Goal: Navigation & Orientation: Find specific page/section

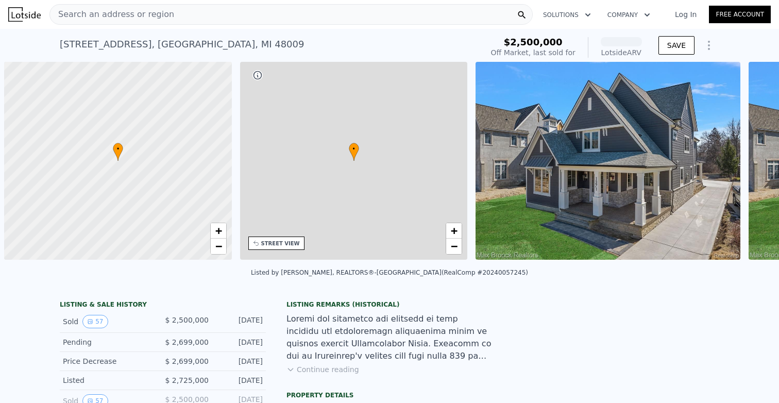
scroll to position [0, 4]
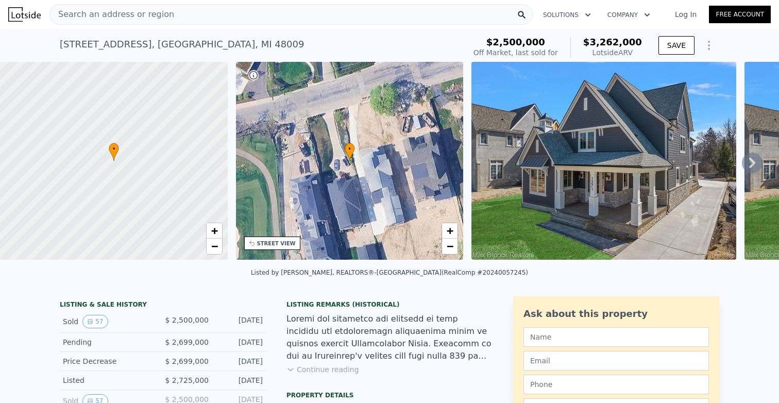
click at [756, 163] on icon at bounding box center [752, 162] width 21 height 21
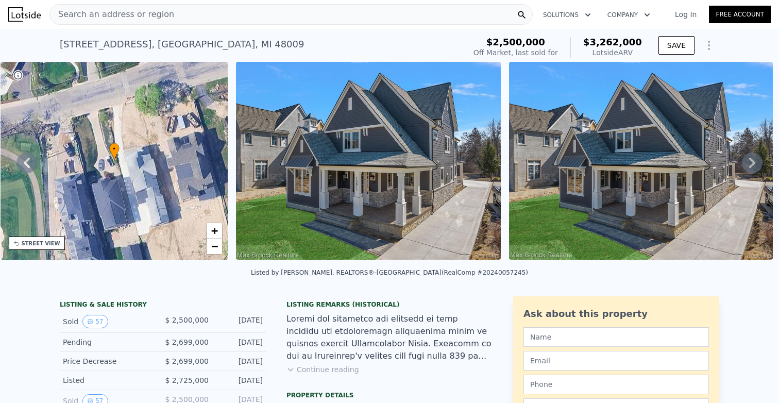
click at [756, 164] on icon at bounding box center [752, 162] width 21 height 21
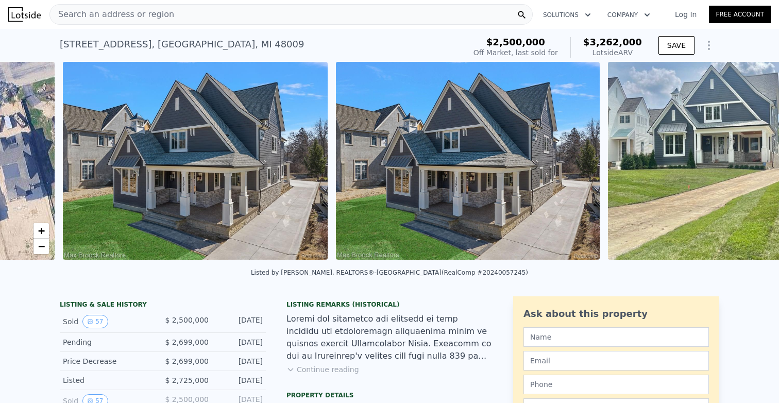
scroll to position [0, 471]
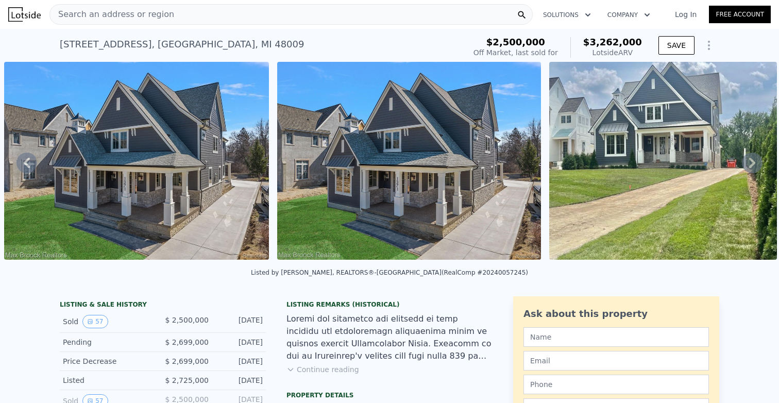
click at [612, 132] on img at bounding box center [663, 161] width 228 height 198
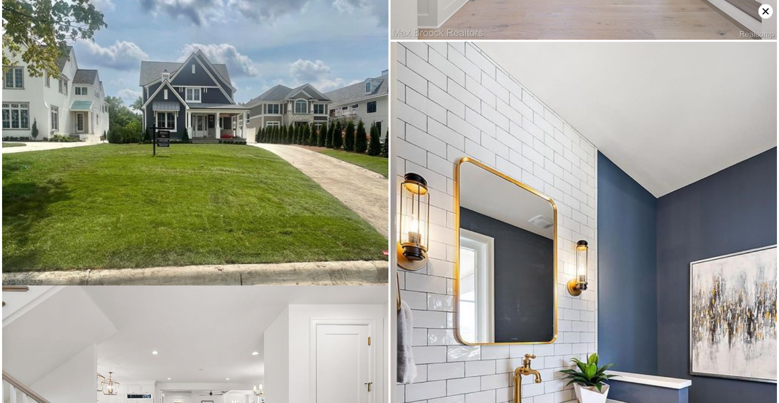
scroll to position [801, 0]
click at [234, 146] on img at bounding box center [195, 145] width 386 height 515
click at [209, 133] on img at bounding box center [195, 145] width 386 height 515
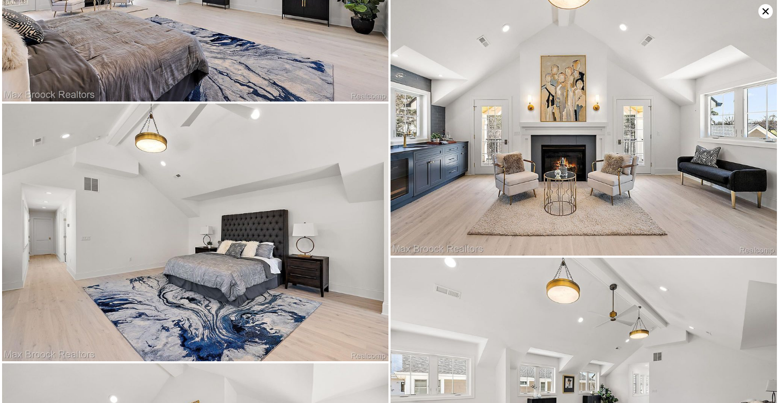
scroll to position [5153, 0]
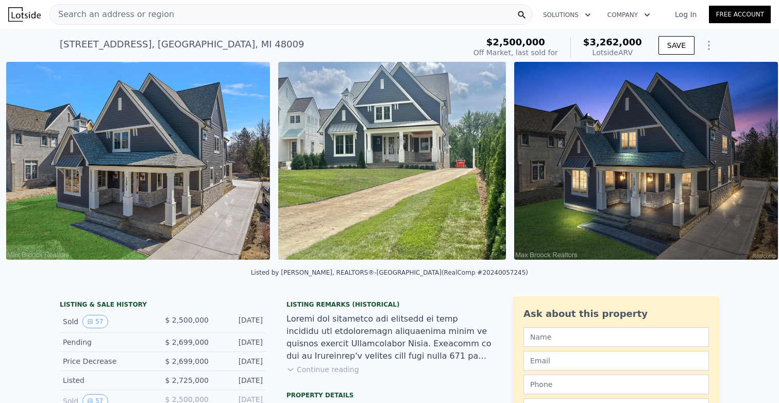
scroll to position [0, 744]
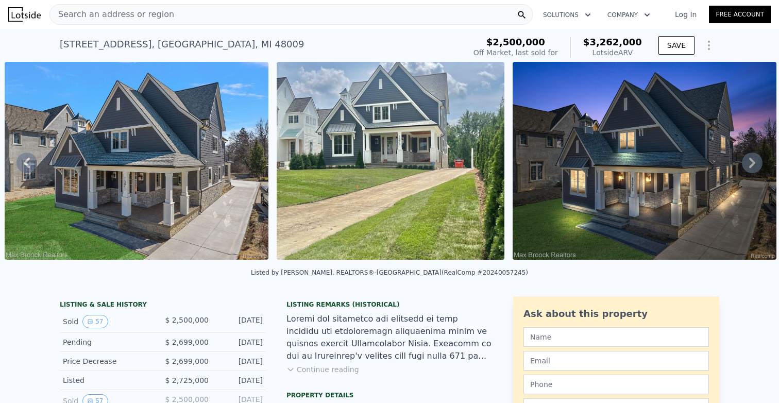
click at [406, 172] on img at bounding box center [391, 161] width 228 height 198
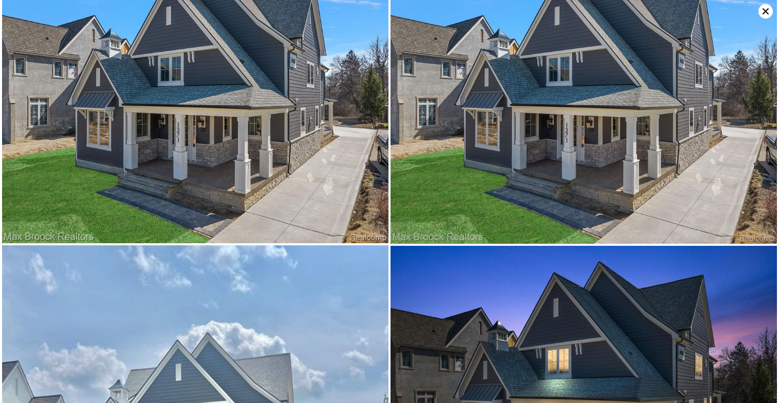
scroll to position [0, 0]
